Goal: Use online tool/utility: Utilize a website feature to perform a specific function

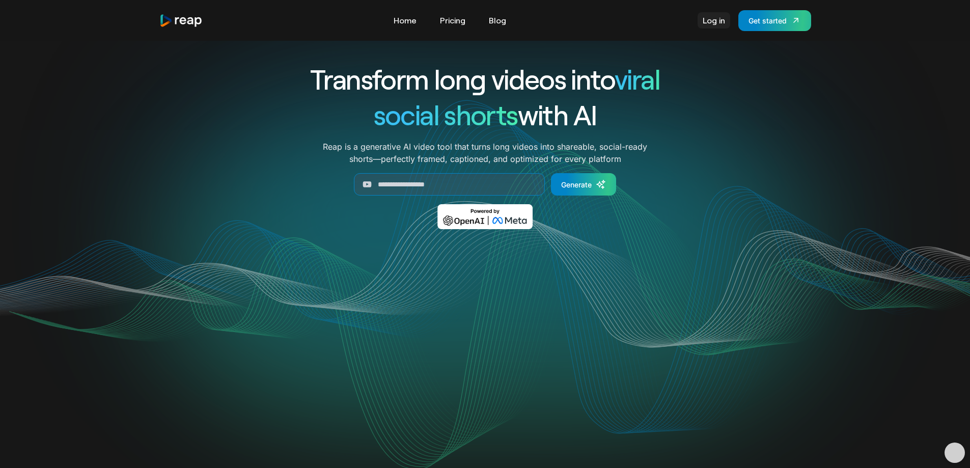
click at [712, 19] on link "Log in" at bounding box center [714, 20] width 33 height 16
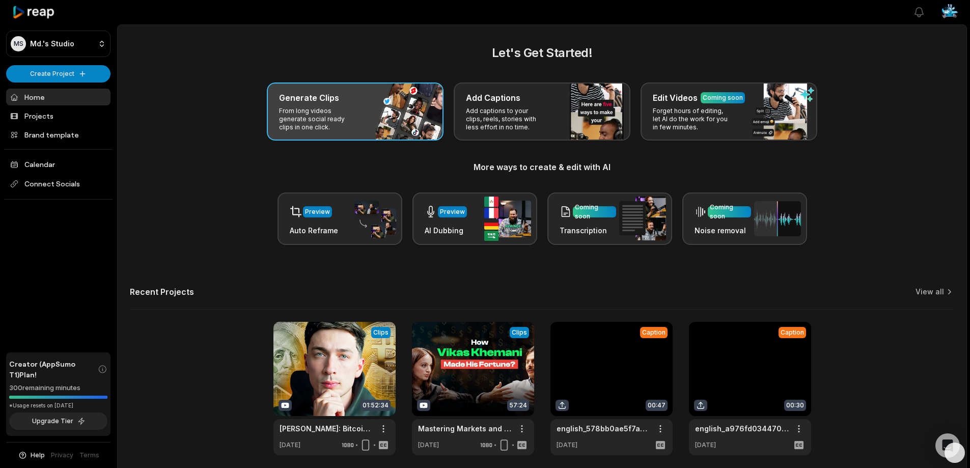
click at [336, 125] on p "From long videos generate social ready clips in one click." at bounding box center [318, 119] width 79 height 24
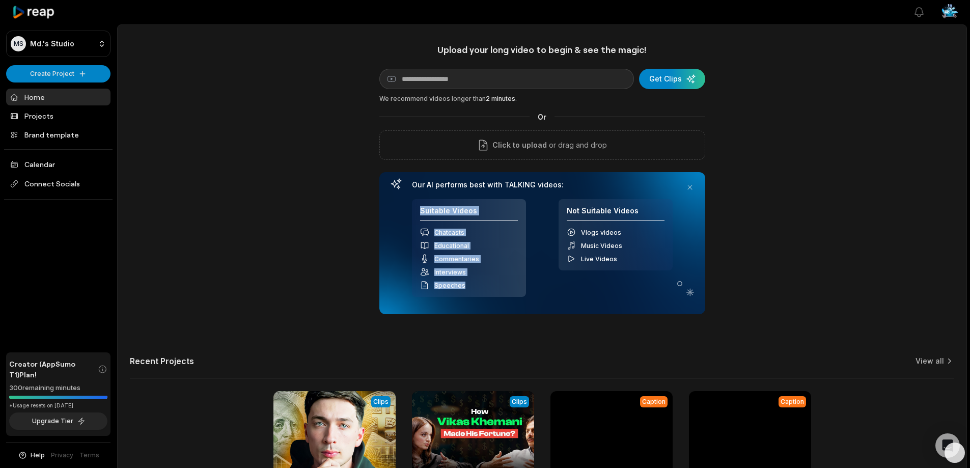
drag, startPoint x: 420, startPoint y: 210, endPoint x: 503, endPoint y: 275, distance: 105.2
click at [467, 282] on div "Suitable Videos Chatcasts Educational Commentaries Interviews Speeches" at bounding box center [469, 248] width 114 height 98
copy div "Suitable Videos Chatcasts Educational Commentaries Interviews Speeches"
